Goal: Task Accomplishment & Management: Complete application form

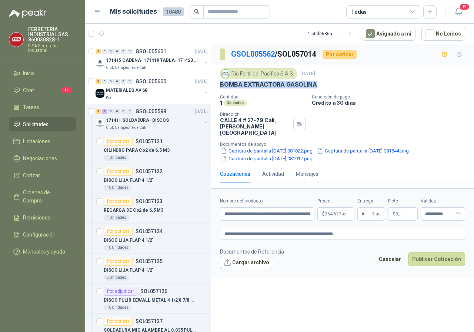
scroll to position [629, 0]
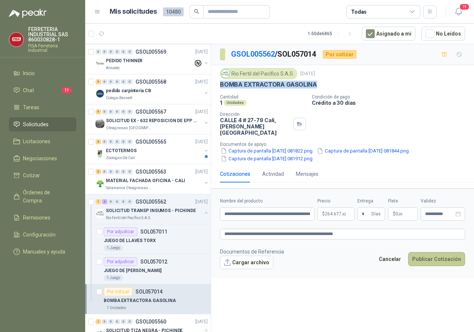
click at [432, 252] on button "Publicar Cotización" at bounding box center [436, 259] width 57 height 14
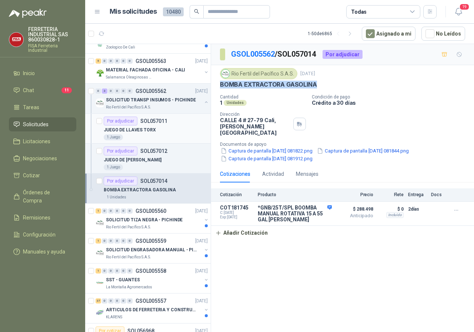
scroll to position [740, 0]
click at [137, 221] on p "SOLICITUD TIZA NEGRA - PICHINDE" at bounding box center [144, 219] width 77 height 7
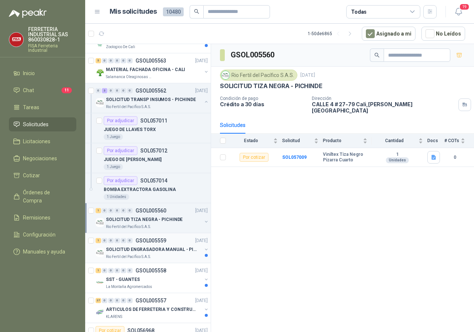
click at [151, 253] on div "SOLICITUD ENGRASADORA MANUAL - PICHINDE" at bounding box center [154, 249] width 96 height 9
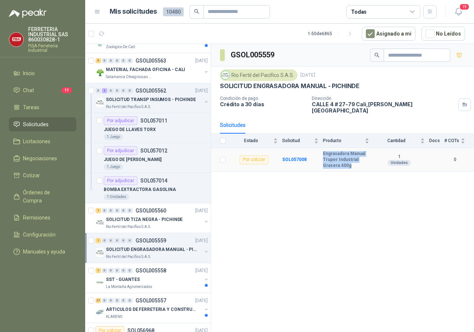
drag, startPoint x: 323, startPoint y: 147, endPoint x: 351, endPoint y: 160, distance: 31.8
click at [353, 160] on b "Engrasadora Manual Truper Industrial Grasera 400g" at bounding box center [346, 159] width 46 height 17
copy b "Engrasadora Manual Truper Industrial Grasera 400g"
click at [294, 151] on td "SOL057008" at bounding box center [302, 160] width 41 height 24
click at [295, 157] on b "SOL057008" at bounding box center [294, 159] width 24 height 5
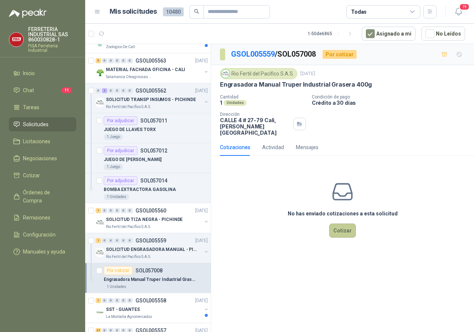
click at [348, 225] on button "Cotizar" at bounding box center [342, 230] width 27 height 14
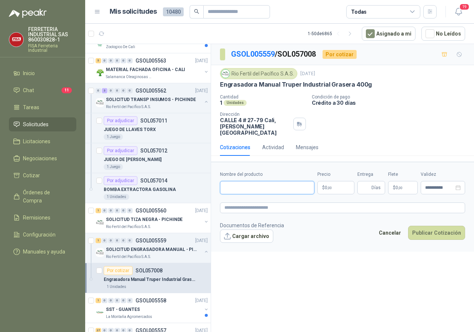
click at [268, 186] on input "Nombre del producto" at bounding box center [267, 187] width 94 height 13
type input "**********"
click at [335, 180] on body "FERRETERIA INDUSTRIAL SAS 860030828-1 FISA Ferreteria Industrial Inicio Chat 11…" at bounding box center [237, 166] width 474 height 332
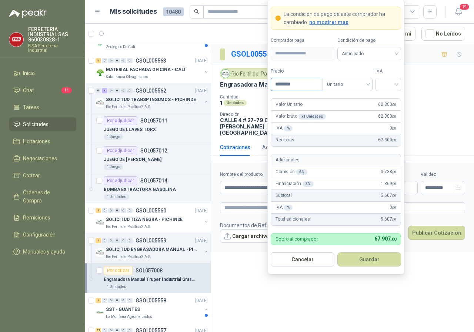
type input "********"
click at [393, 87] on input "search" at bounding box center [388, 83] width 17 height 11
click at [387, 99] on div "19%" at bounding box center [388, 99] width 14 height 8
click at [361, 257] on button "Guardar" at bounding box center [369, 259] width 64 height 14
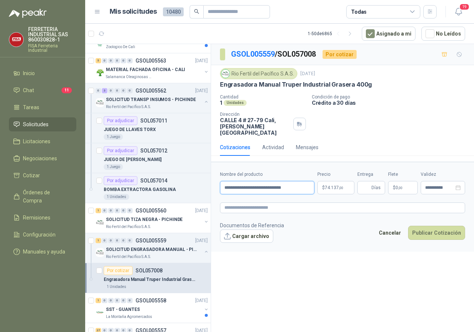
drag, startPoint x: 246, startPoint y: 181, endPoint x: 223, endPoint y: 181, distance: 22.9
click at [223, 181] on input "**********" at bounding box center [267, 187] width 94 height 13
paste textarea "*********"
type textarea "*********"
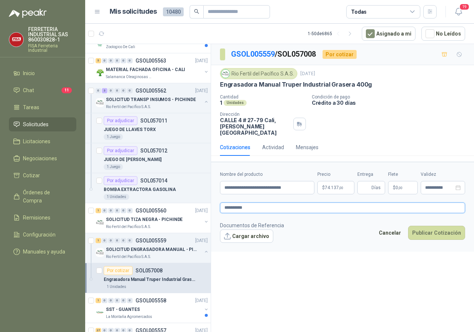
type textarea "**********"
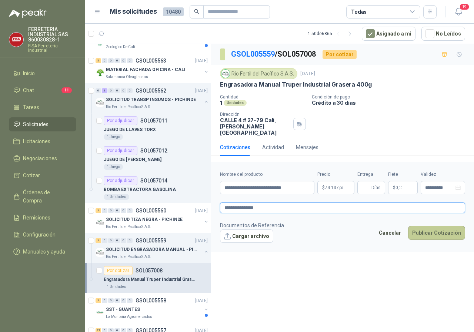
type textarea "**********"
click at [423, 226] on button "Publicar Cotización" at bounding box center [436, 233] width 57 height 14
type input "*"
click at [432, 226] on button "Publicar Cotización" at bounding box center [436, 233] width 57 height 14
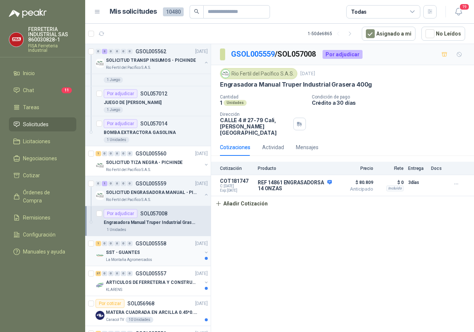
scroll to position [814, 0]
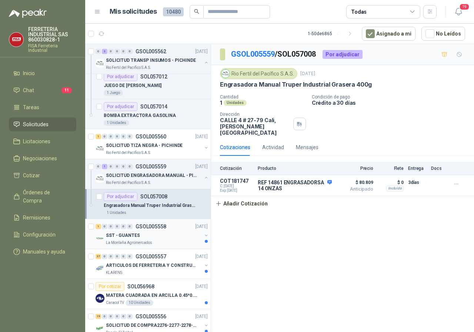
drag, startPoint x: 123, startPoint y: 245, endPoint x: 152, endPoint y: 244, distance: 29.2
click at [123, 245] on p "La Montaña Agromercados" at bounding box center [129, 243] width 46 height 6
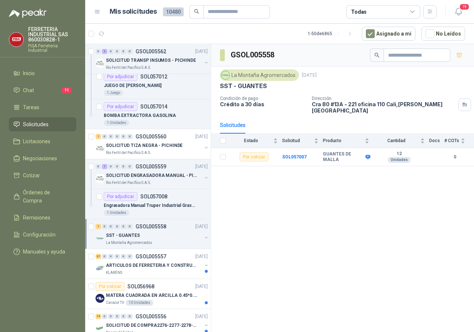
scroll to position [851, 0]
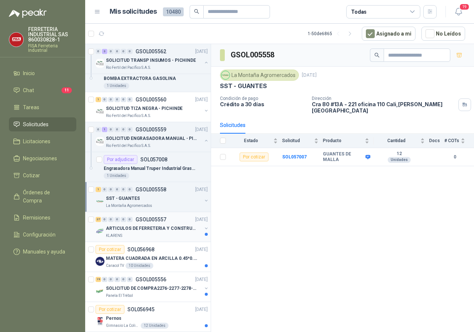
drag, startPoint x: 121, startPoint y: 228, endPoint x: 143, endPoint y: 230, distance: 22.3
click at [121, 228] on p "ARTICULOS DE FERRETERIA Y CONSTRUCCION EN GENERAL" at bounding box center [152, 228] width 92 height 7
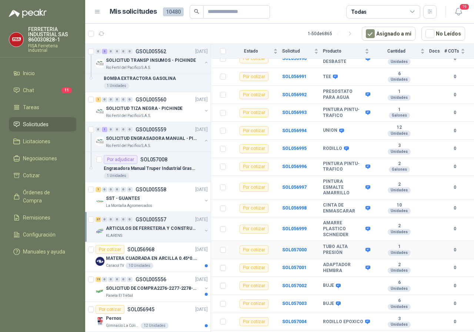
scroll to position [519, 0]
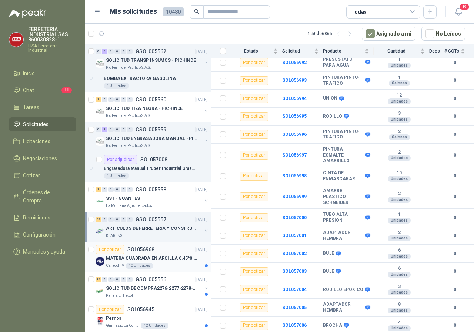
click at [147, 256] on p "MATERA CUADRADA EN ARCILLA 0.45*0.45*0.40" at bounding box center [152, 258] width 92 height 7
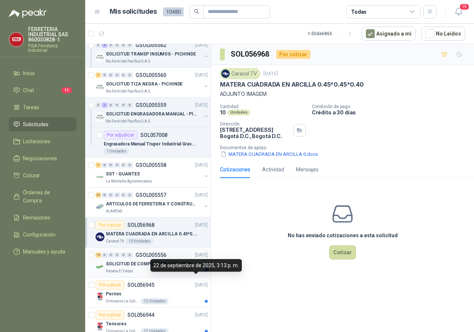
scroll to position [888, 0]
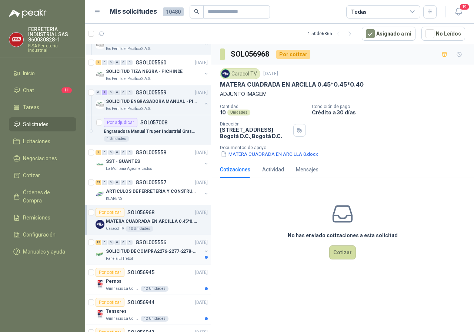
click at [139, 252] on p "SOLICITUD DE COMPRA2276-2277-2278-2284-2285-" at bounding box center [152, 251] width 92 height 7
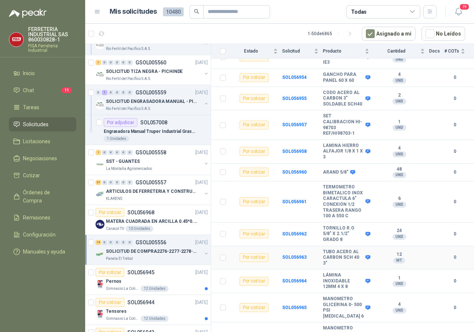
scroll to position [280, 0]
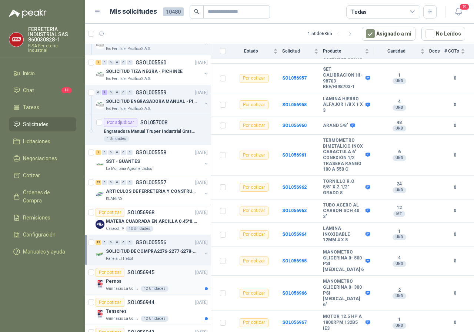
click at [140, 272] on p "SOL056945" at bounding box center [140, 272] width 27 height 5
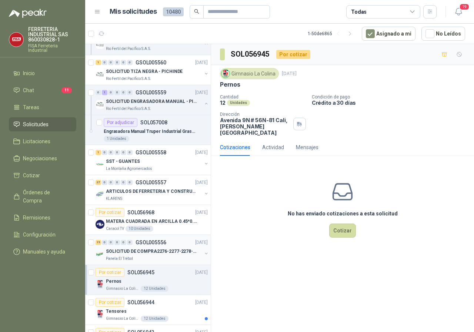
click at [124, 250] on p "SOLICITUD DE COMPRA2276-2277-2278-2284-2285-" at bounding box center [152, 251] width 92 height 7
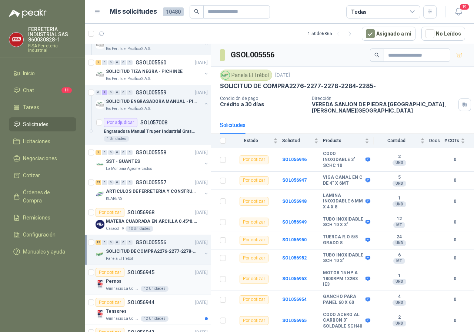
click at [115, 279] on p "Pernos" at bounding box center [114, 281] width 16 height 7
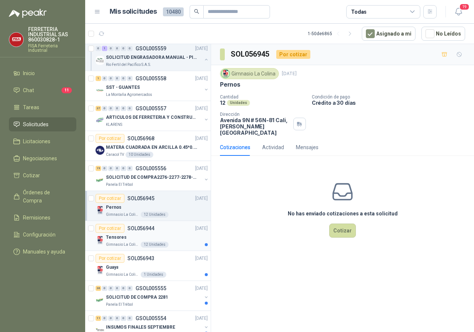
scroll to position [999, 0]
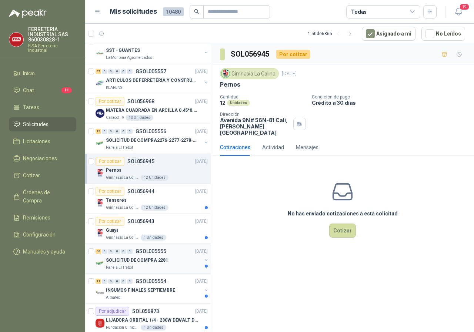
click at [130, 258] on p "SOLICITUD DE COMPRA 2281" at bounding box center [137, 260] width 62 height 7
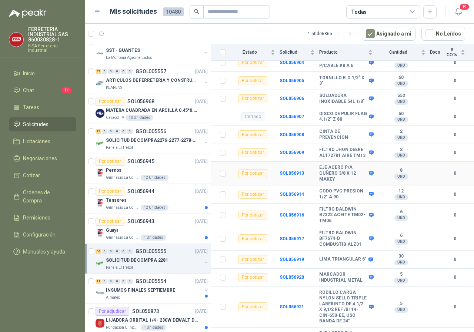
scroll to position [333, 0]
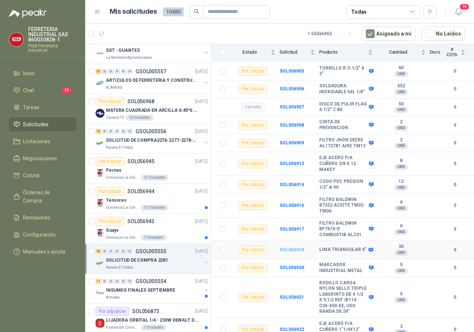
click at [294, 247] on b "SOL056919" at bounding box center [291, 249] width 24 height 5
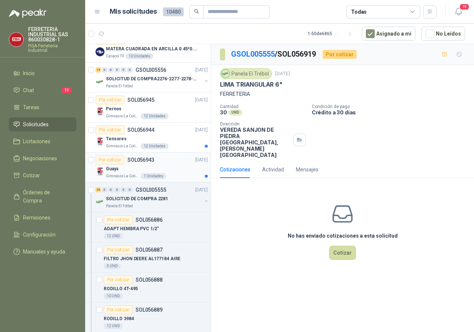
scroll to position [1073, 0]
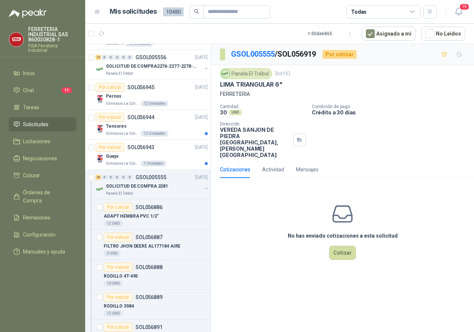
click at [367, 162] on div "Cotizaciones Actividad Mensajes" at bounding box center [342, 169] width 245 height 17
click at [349, 246] on button "Cotizar" at bounding box center [342, 253] width 27 height 14
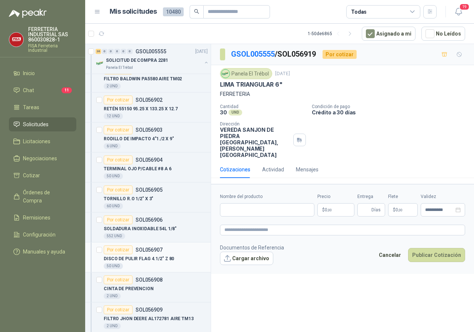
scroll to position [1517, 0]
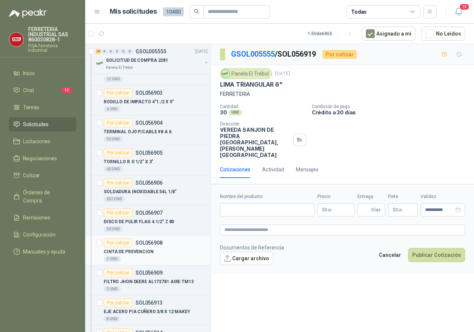
click at [138, 251] on p "CINTA DE PREVENCION" at bounding box center [129, 251] width 50 height 7
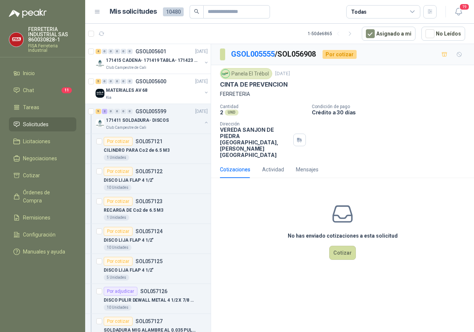
click at [34, 123] on span "Solicitudes" at bounding box center [36, 124] width 26 height 8
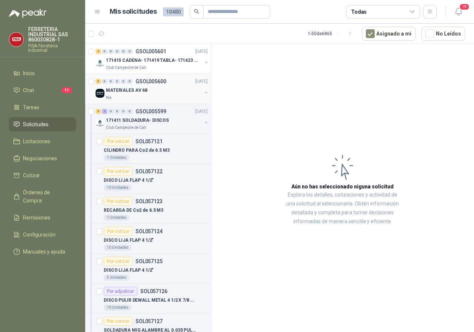
click at [127, 89] on p "MATERIALES AV 68" at bounding box center [126, 90] width 41 height 7
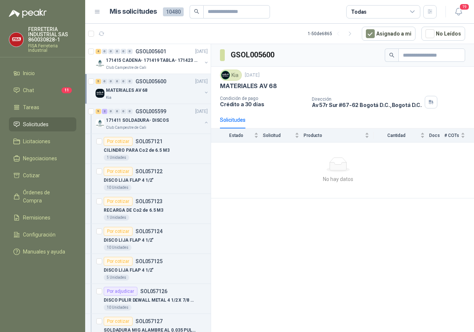
drag, startPoint x: 51, startPoint y: 124, endPoint x: 54, endPoint y: 121, distance: 4.2
click at [51, 124] on li "Solicitudes" at bounding box center [42, 124] width 58 height 8
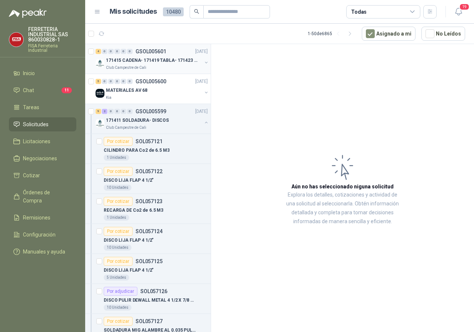
click at [126, 60] on p "171415 CADENA- 171419 TABLA- 171423 VARILLA" at bounding box center [152, 60] width 92 height 7
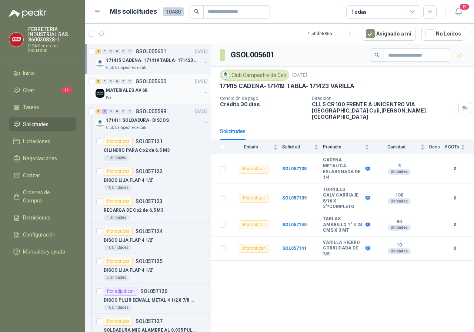
click at [111, 92] on p "MATERIALES AV 68" at bounding box center [126, 90] width 41 height 7
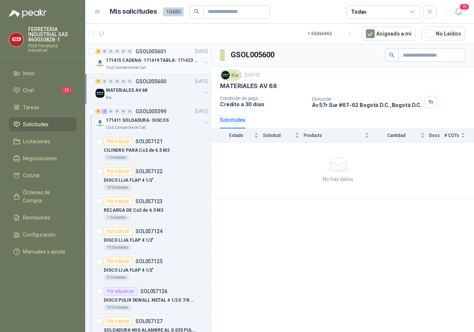
click at [142, 58] on p "171415 CADENA- 171419 TABLA- 171423 VARILLA" at bounding box center [152, 60] width 92 height 7
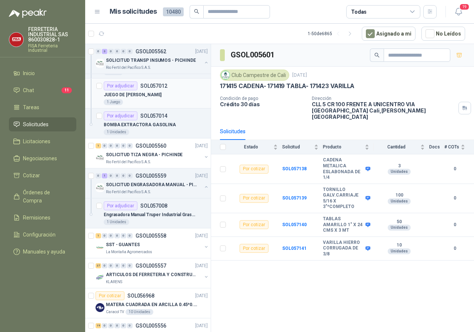
scroll to position [962, 0]
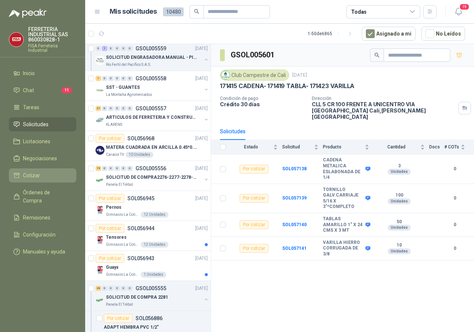
click at [37, 175] on span "Cotizar" at bounding box center [31, 175] width 17 height 8
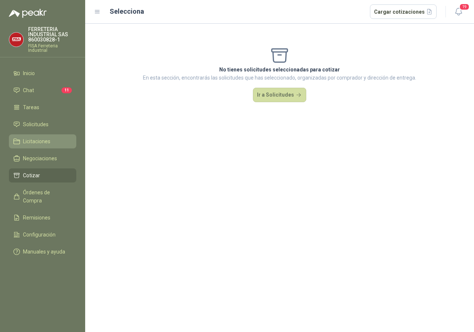
click at [42, 140] on span "Licitaciones" at bounding box center [36, 141] width 27 height 8
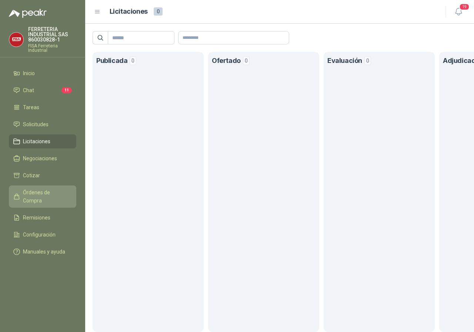
click at [34, 191] on span "Órdenes de Compra" at bounding box center [46, 196] width 46 height 16
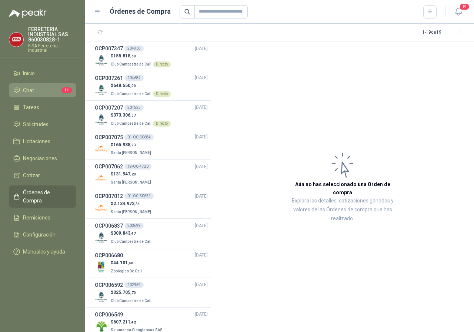
click at [29, 88] on span "Chat" at bounding box center [28, 90] width 11 height 8
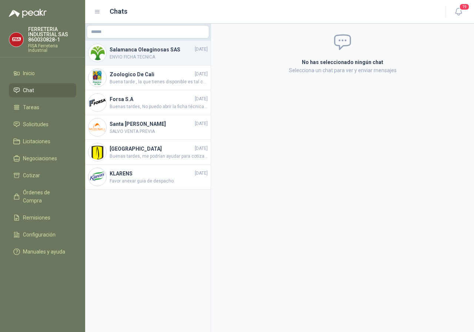
click at [133, 51] on h4 "Salamanca Oleaginosas SAS" at bounding box center [152, 50] width 84 height 8
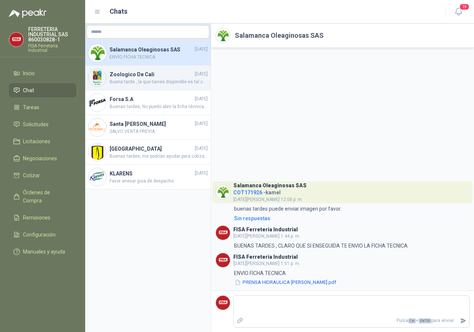
click at [138, 73] on h4 "Zoologico De Cali" at bounding box center [152, 74] width 84 height 8
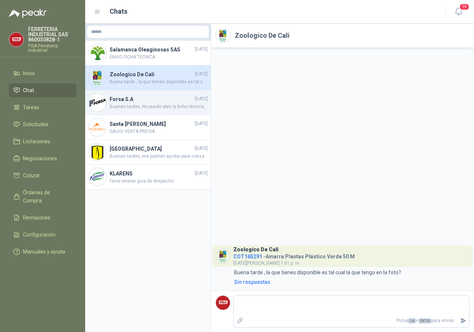
click at [124, 103] on span "Buenas tardes, No puedo abrir la ficha técnica del Estibador, Por favor adjunta…" at bounding box center [159, 106] width 98 height 7
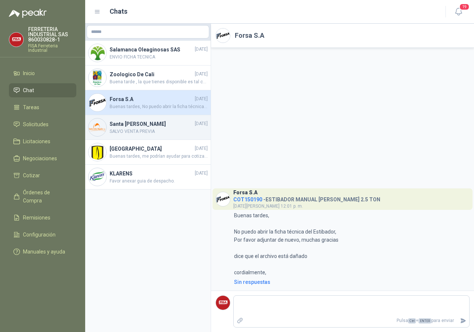
click at [127, 127] on h4 "Santa [PERSON_NAME]" at bounding box center [152, 124] width 84 height 8
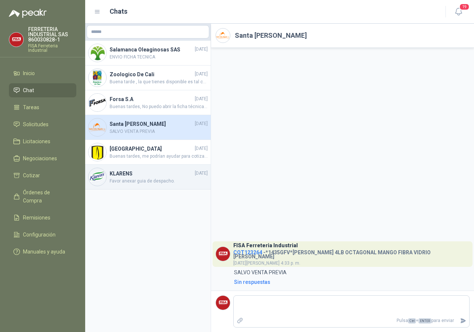
click at [142, 173] on h4 "KLARENS" at bounding box center [152, 173] width 84 height 8
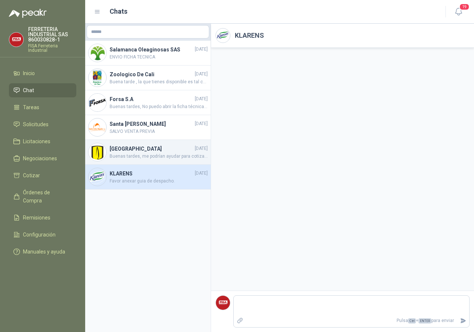
click at [117, 151] on h4 "[GEOGRAPHIC_DATA]" at bounding box center [152, 149] width 84 height 8
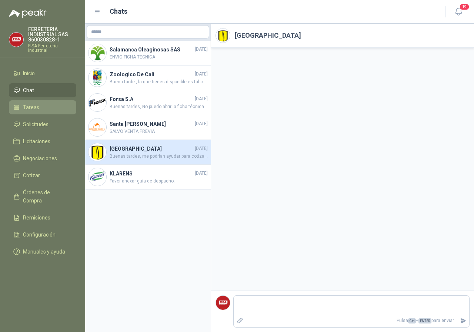
click at [27, 104] on span "Tareas" at bounding box center [31, 107] width 16 height 8
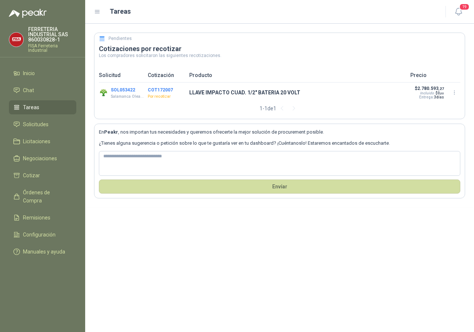
click at [163, 90] on button "COT172007" at bounding box center [160, 89] width 25 height 5
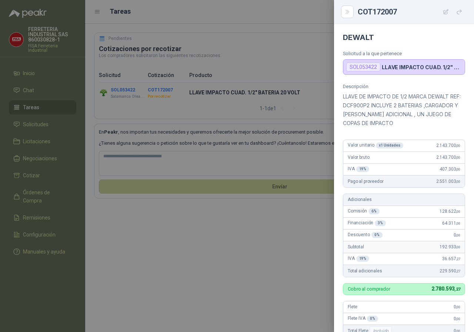
scroll to position [183, 0]
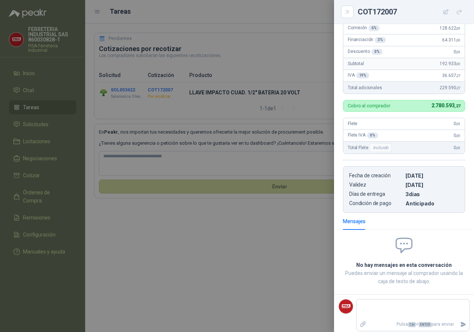
click at [202, 114] on div at bounding box center [237, 166] width 474 height 332
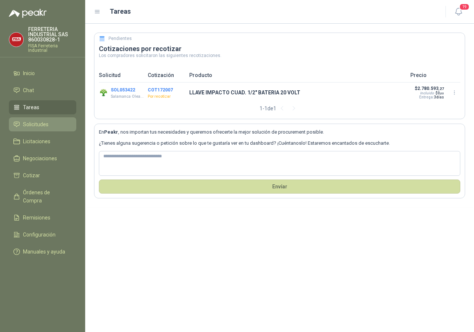
click at [41, 125] on span "Solicitudes" at bounding box center [36, 124] width 26 height 8
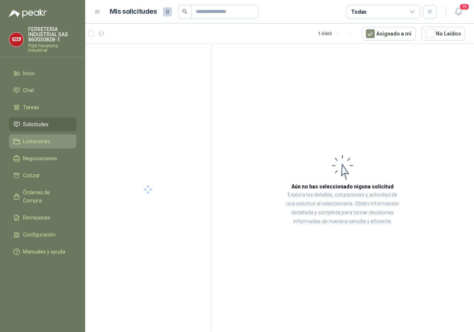
click at [27, 137] on link "Licitaciones" at bounding box center [42, 141] width 67 height 14
